Goal: Task Accomplishment & Management: Complete application form

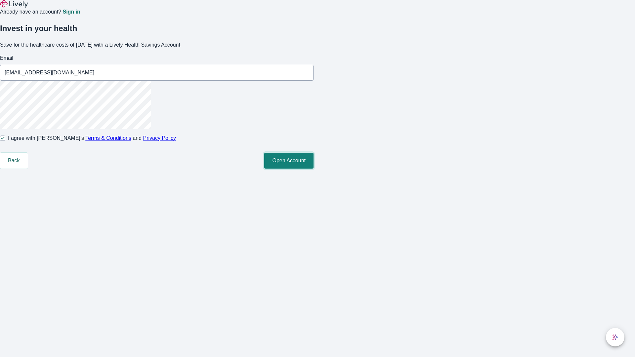
click at [313, 169] on button "Open Account" at bounding box center [288, 161] width 49 height 16
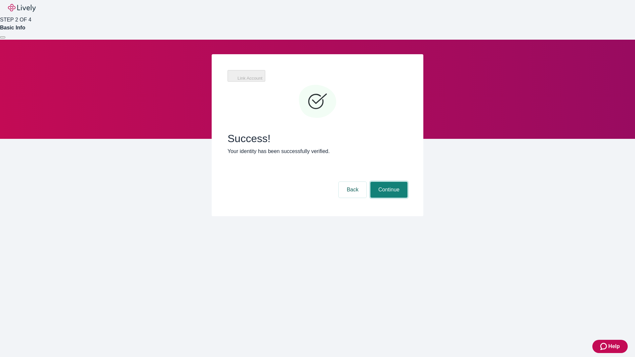
click at [388, 182] on button "Continue" at bounding box center [388, 190] width 37 height 16
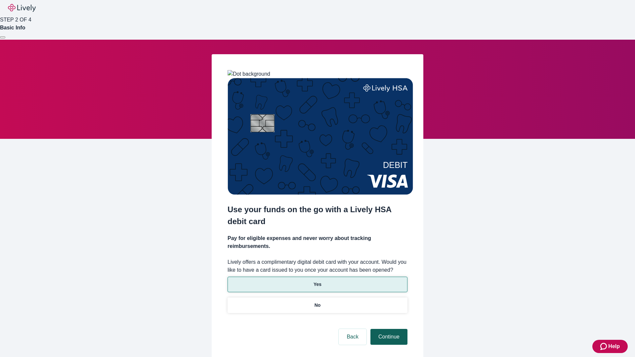
click at [317, 281] on p "Yes" at bounding box center [317, 284] width 8 height 7
click at [388, 329] on button "Continue" at bounding box center [388, 337] width 37 height 16
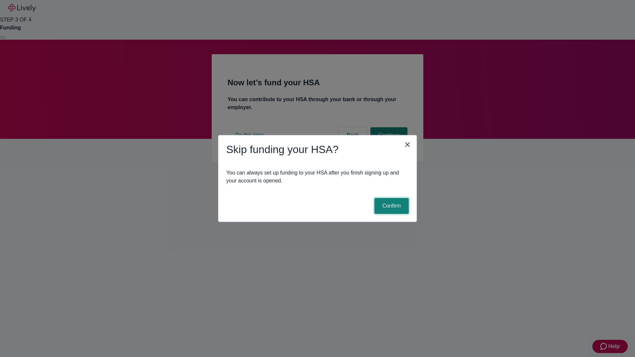
click at [391, 206] on button "Confirm" at bounding box center [391, 206] width 34 height 16
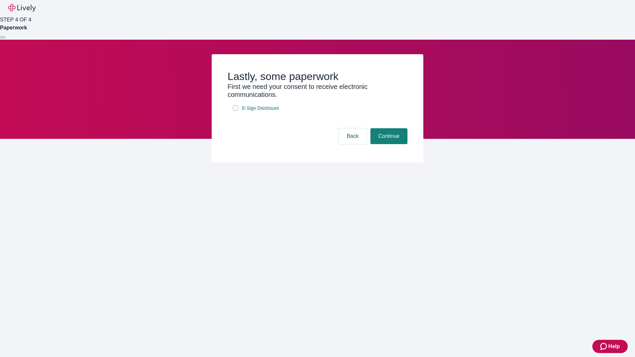
click at [235, 111] on input "E-Sign Disclosure" at bounding box center [235, 107] width 5 height 5
checkbox input "true"
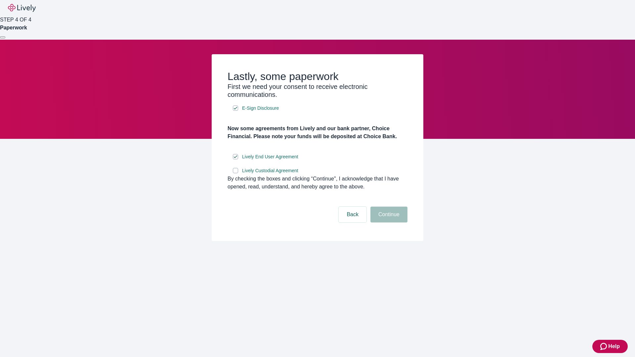
click at [235, 173] on input "Lively Custodial Agreement" at bounding box center [235, 170] width 5 height 5
checkbox input "true"
click at [388, 223] on button "Continue" at bounding box center [388, 215] width 37 height 16
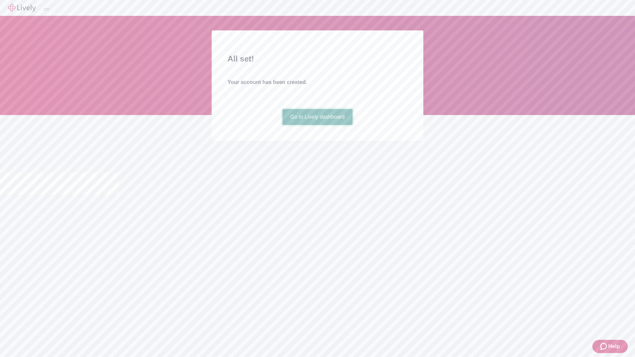
click at [317, 125] on link "Go to Lively dashboard" at bounding box center [317, 117] width 70 height 16
